Goal: Communication & Community: Share content

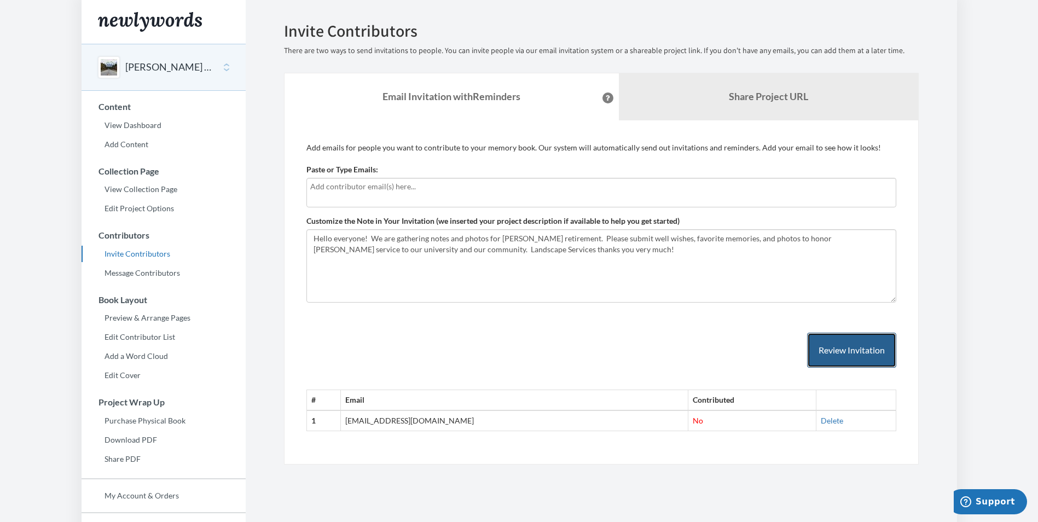
click at [847, 342] on button "Review Invitation" at bounding box center [851, 351] width 89 height 36
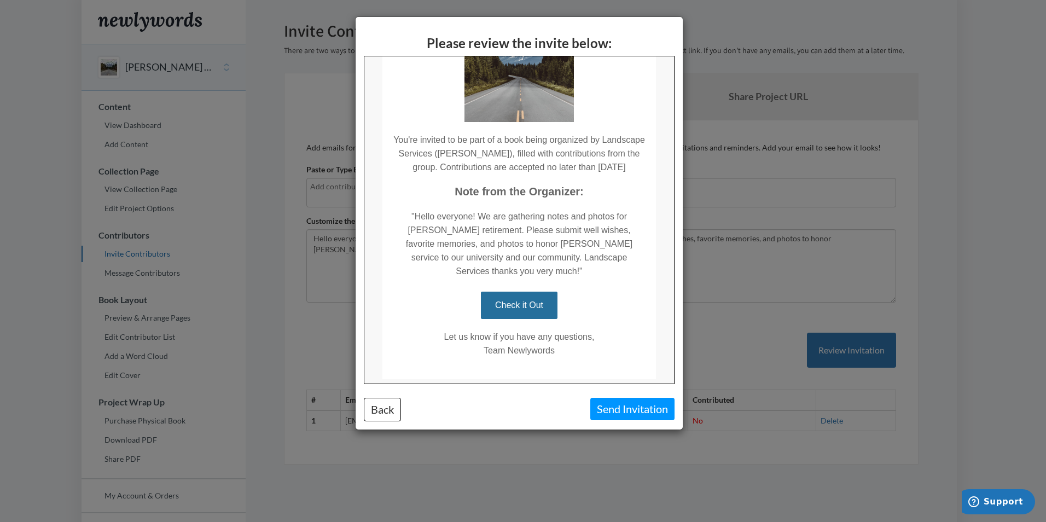
scroll to position [130, 0]
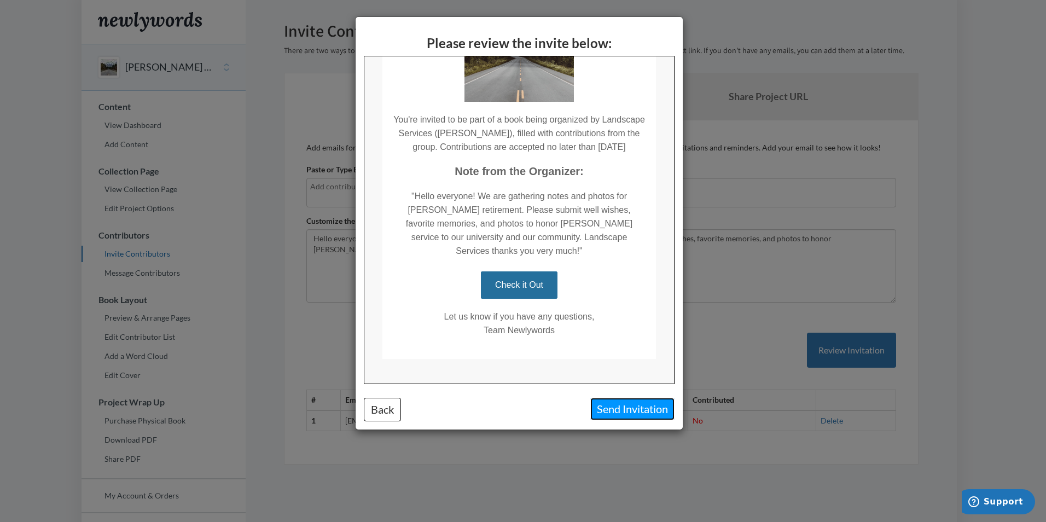
click at [620, 404] on button "Send Invitation" at bounding box center [633, 409] width 84 height 22
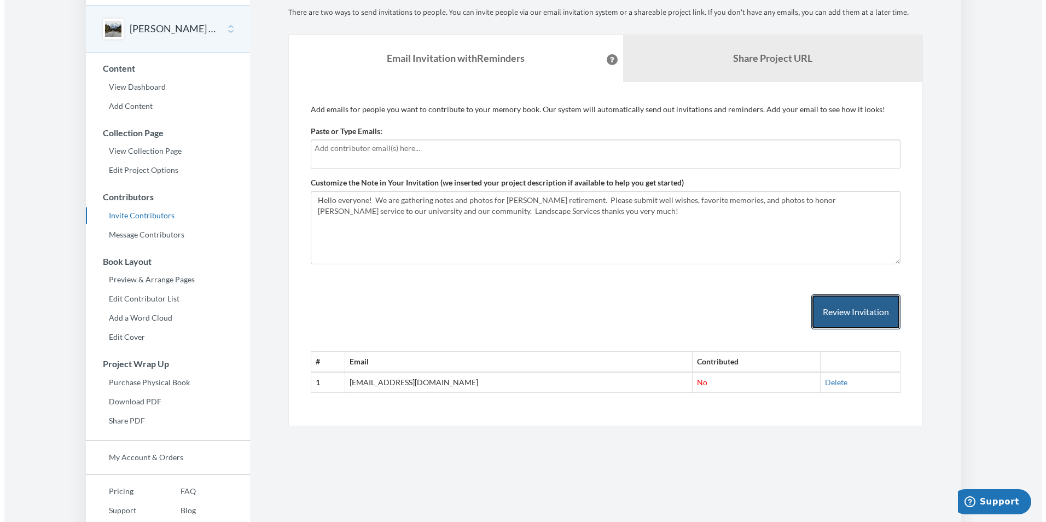
scroll to position [0, 0]
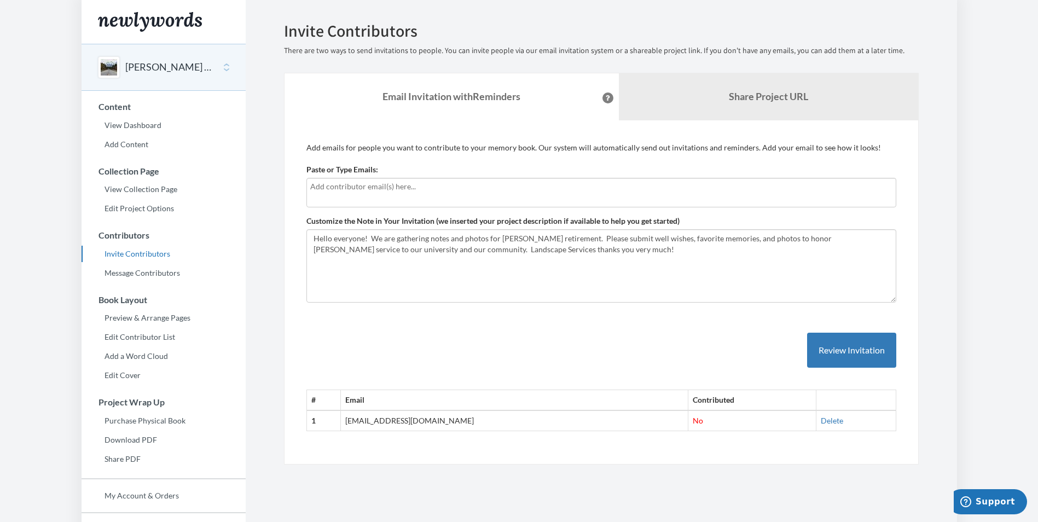
click at [348, 190] on input "text" at bounding box center [601, 187] width 582 height 12
type input "[EMAIL_ADDRESS][DOMAIN_NAME]"
click at [819, 353] on button "Review Invitation" at bounding box center [851, 351] width 89 height 36
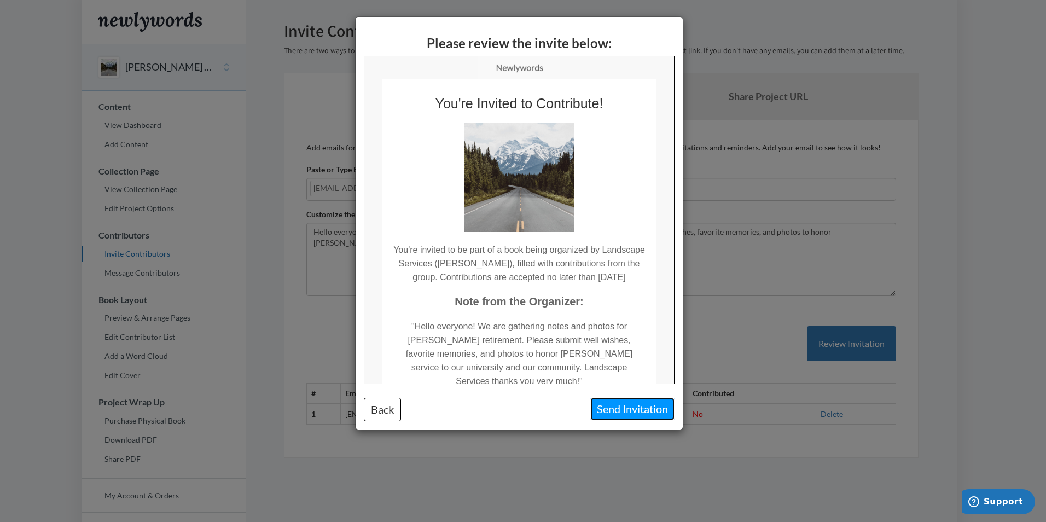
click at [612, 407] on button "Send Invitation" at bounding box center [633, 409] width 84 height 22
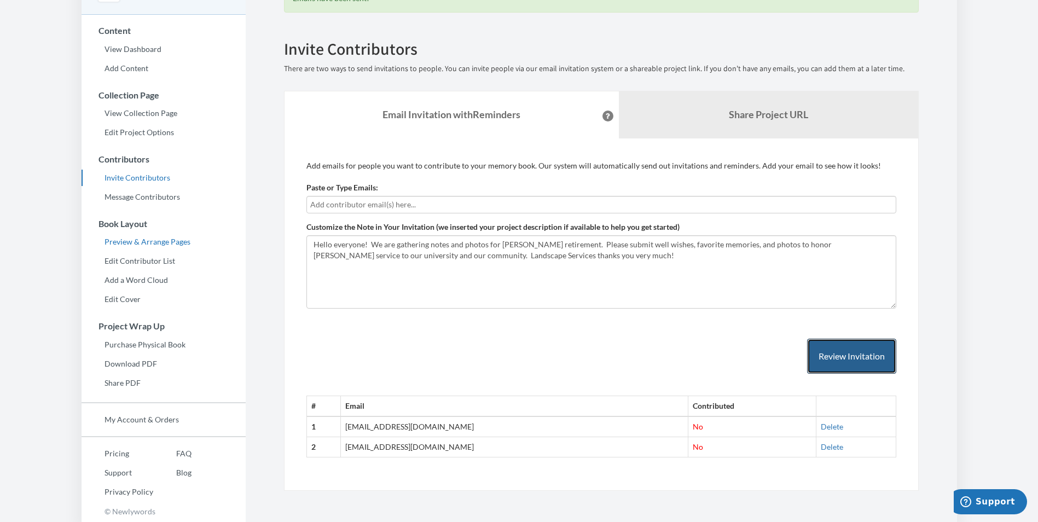
scroll to position [78, 0]
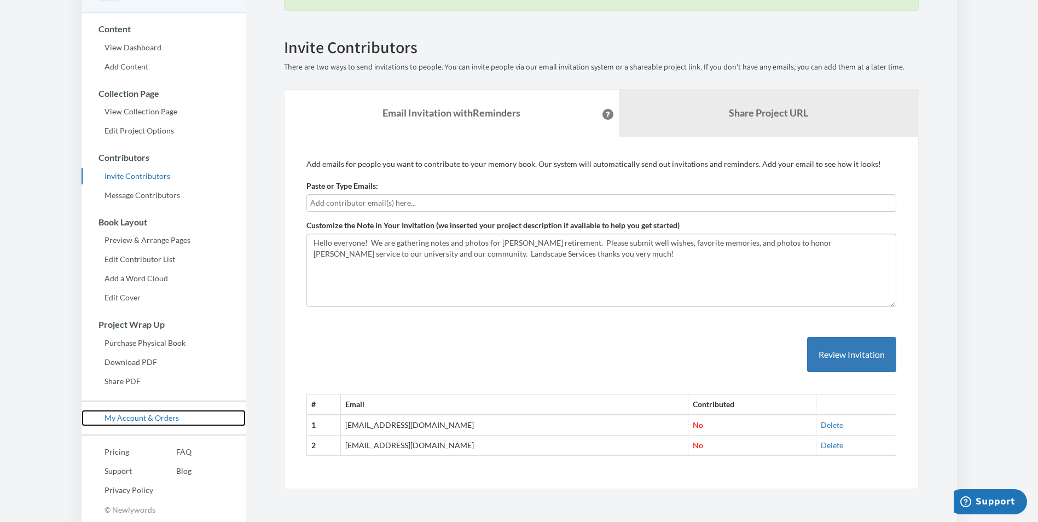
click at [142, 415] on link "My Account & Orders" at bounding box center [164, 418] width 164 height 16
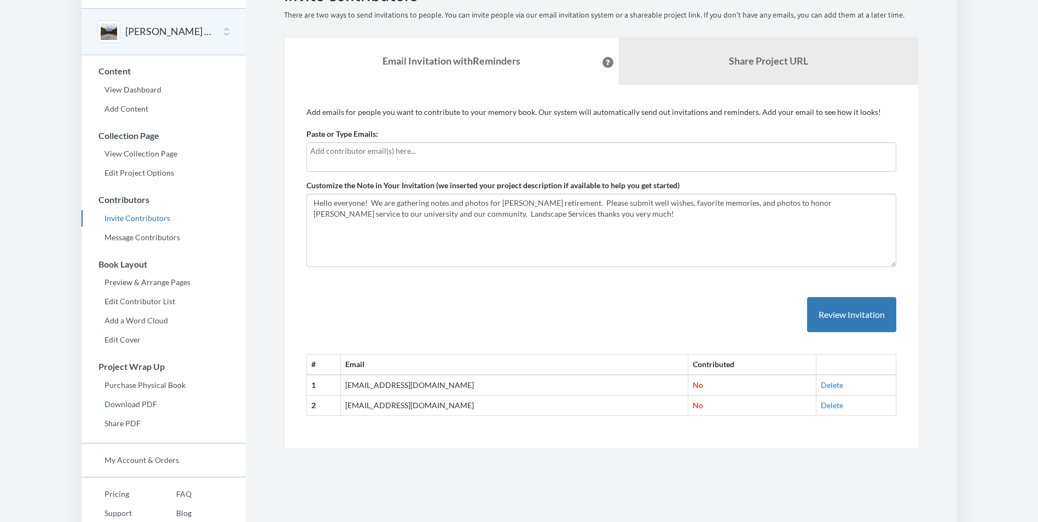
scroll to position [77, 0]
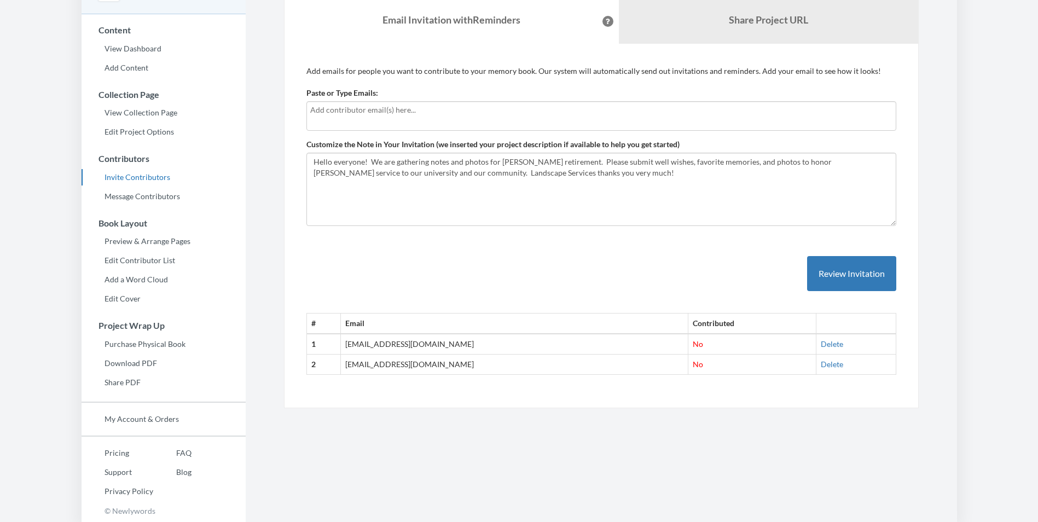
click at [447, 343] on td "[EMAIL_ADDRESS][DOMAIN_NAME]" at bounding box center [514, 344] width 347 height 20
click at [363, 113] on input "text" at bounding box center [601, 110] width 582 height 12
type input "s"
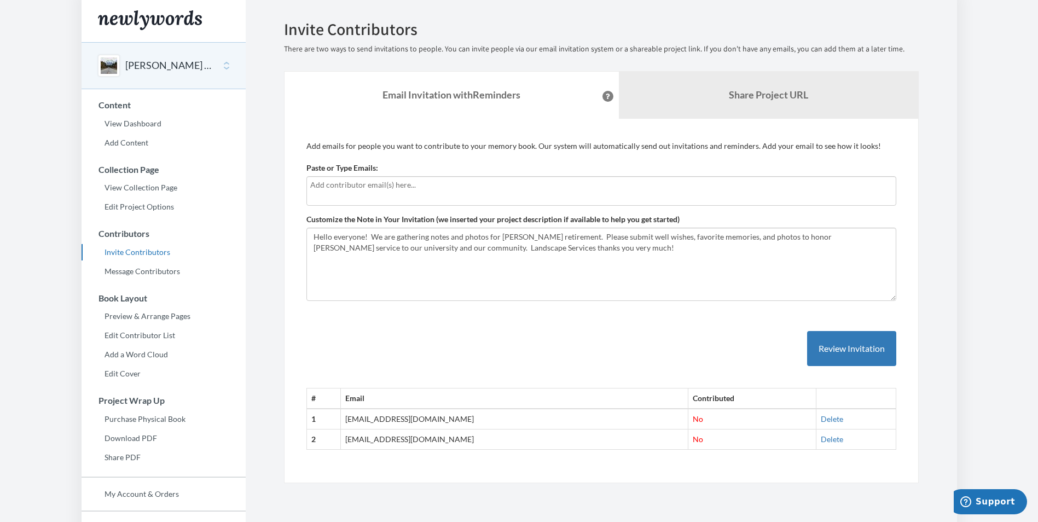
scroll to position [0, 0]
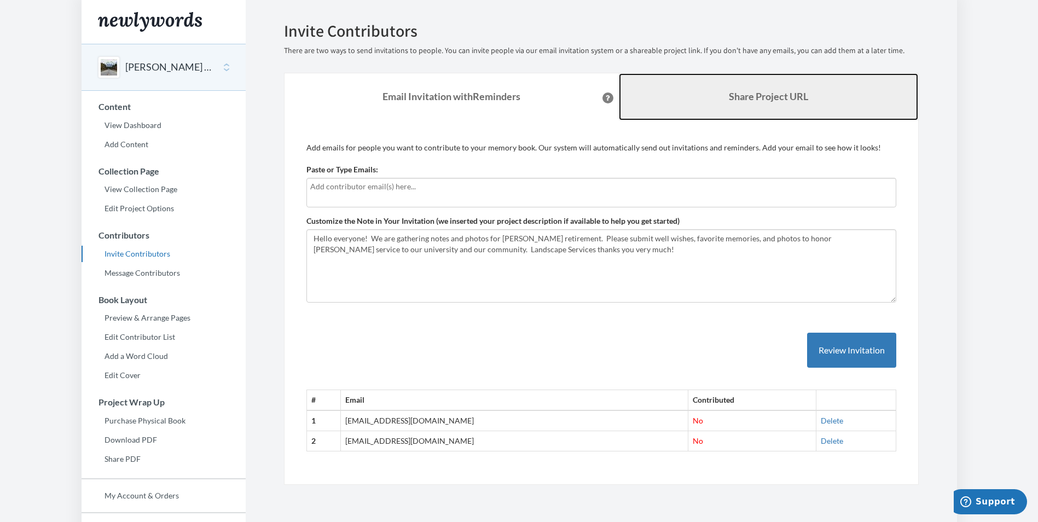
click at [730, 95] on b "Share Project URL" at bounding box center [768, 96] width 79 height 12
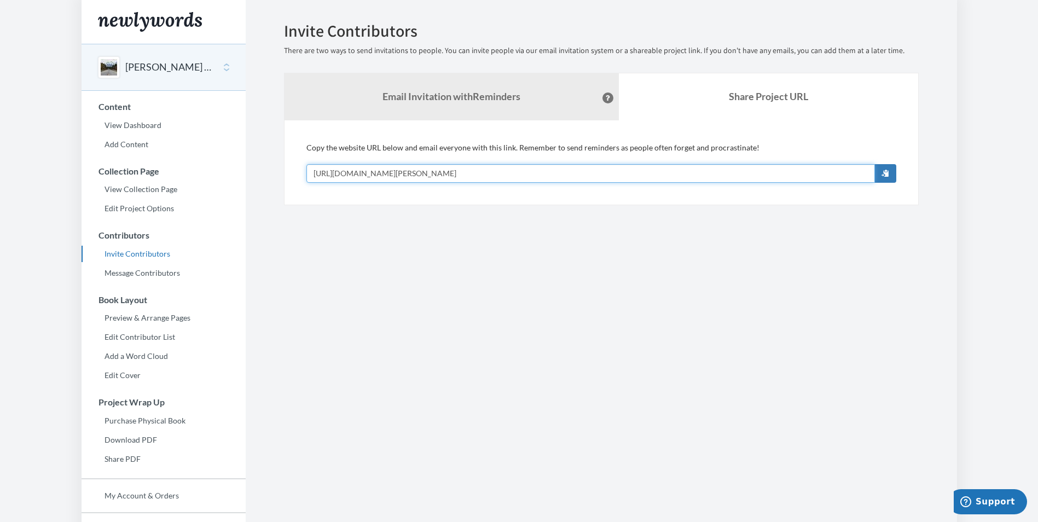
click at [495, 170] on input "[URL][DOMAIN_NAME][PERSON_NAME]" at bounding box center [590, 173] width 569 height 19
click at [503, 177] on input "[URL][DOMAIN_NAME][PERSON_NAME]" at bounding box center [590, 173] width 569 height 19
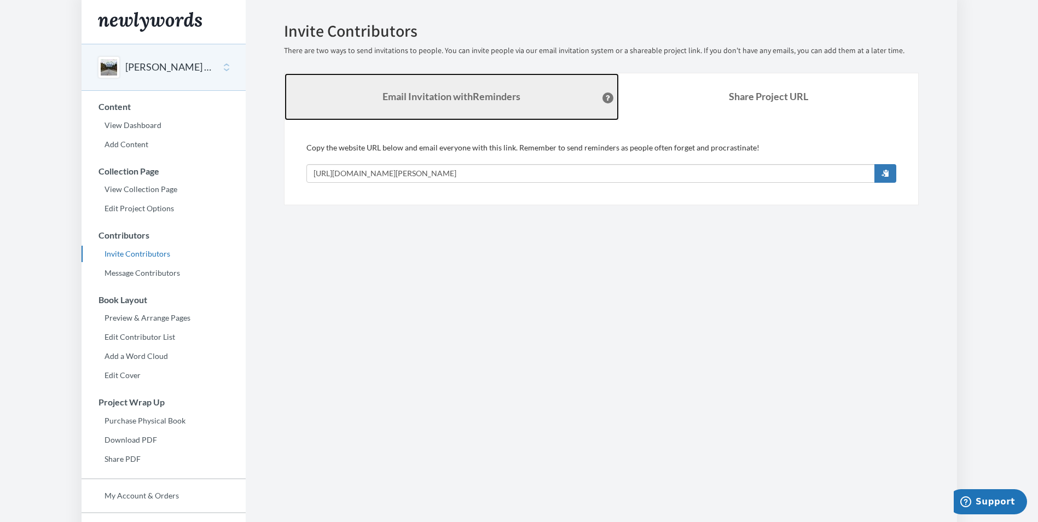
click at [422, 96] on strong "Email Invitation with Reminders" at bounding box center [452, 96] width 138 height 12
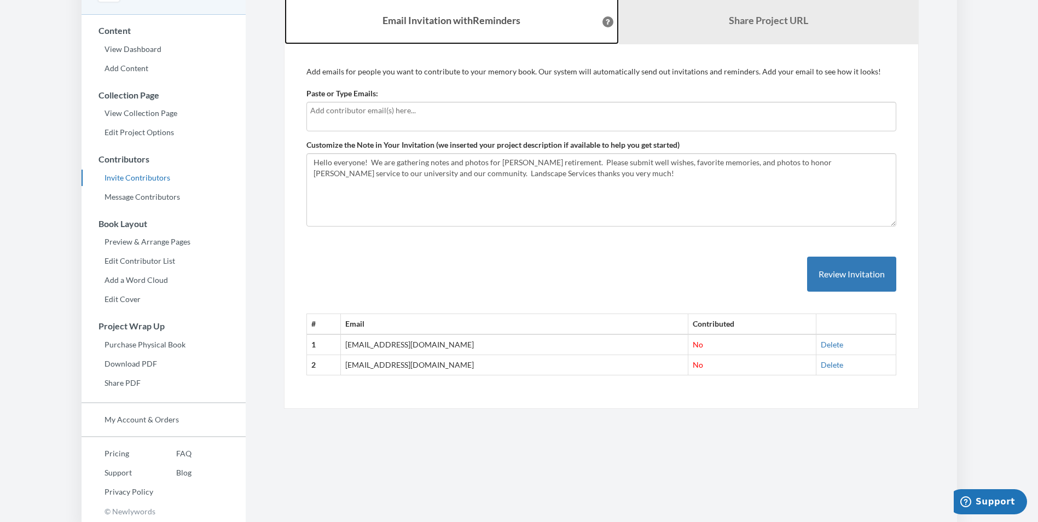
scroll to position [77, 0]
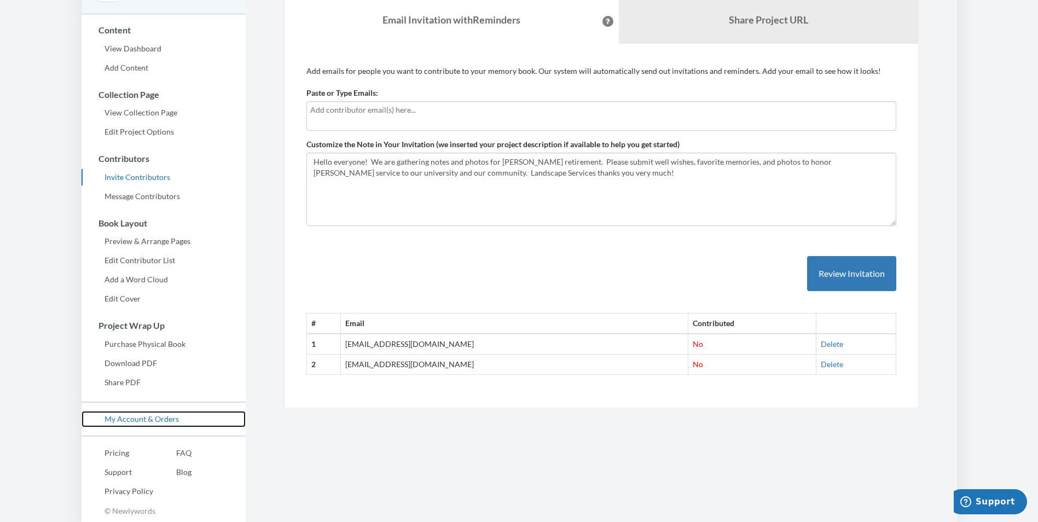
click at [139, 416] on link "My Account & Orders" at bounding box center [164, 419] width 164 height 16
